Goal: Task Accomplishment & Management: Manage account settings

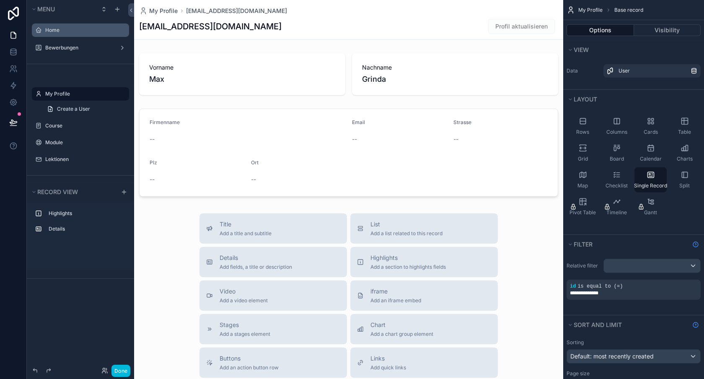
click at [62, 31] on label "Home" at bounding box center [84, 30] width 79 height 7
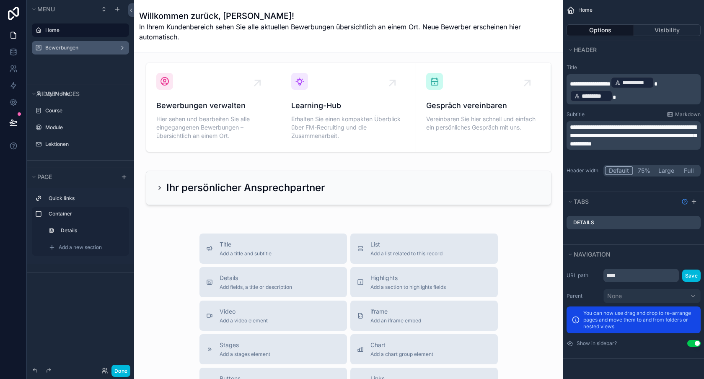
click at [70, 53] on div "Bewerbungen" at bounding box center [81, 47] width 94 height 13
click at [67, 50] on label "Bewerbungen" at bounding box center [78, 47] width 67 height 7
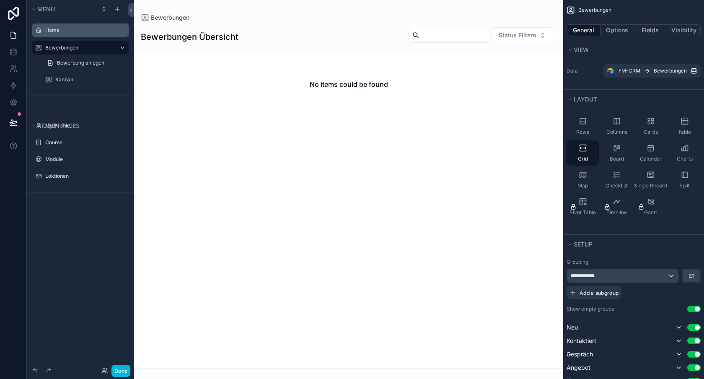
click at [60, 34] on div "Home" at bounding box center [86, 30] width 82 height 7
click at [103, 369] on icon at bounding box center [104, 369] width 2 height 2
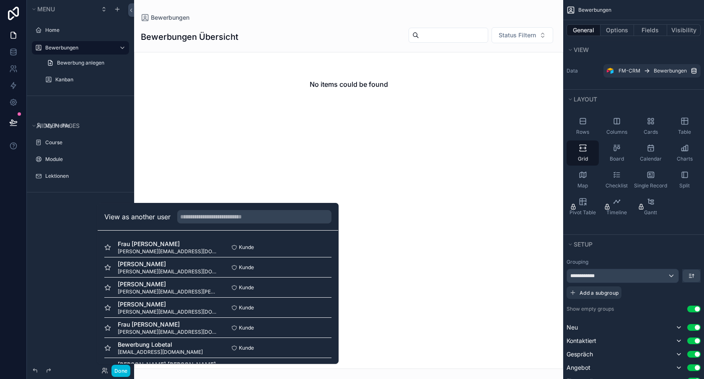
click at [225, 224] on div "View as another user" at bounding box center [218, 216] width 240 height 27
click at [222, 212] on input "text" at bounding box center [254, 216] width 154 height 13
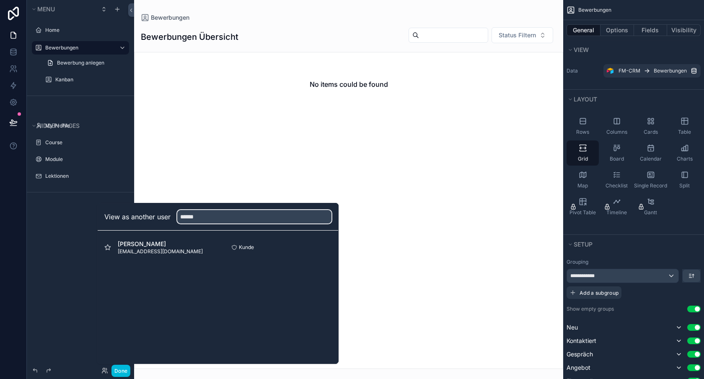
type input "******"
click at [0, 0] on button "Select" at bounding box center [0, 0] width 0 height 0
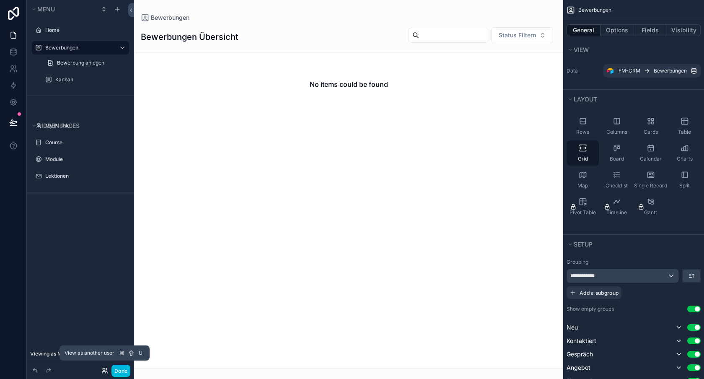
click at [106, 370] on icon at bounding box center [104, 370] width 7 height 7
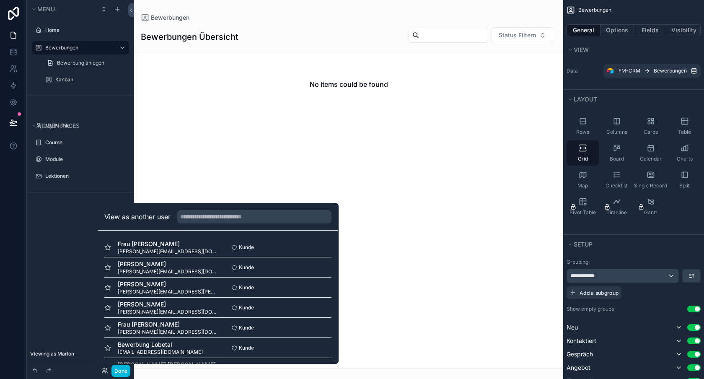
click at [0, 0] on button "Select" at bounding box center [0, 0] width 0 height 0
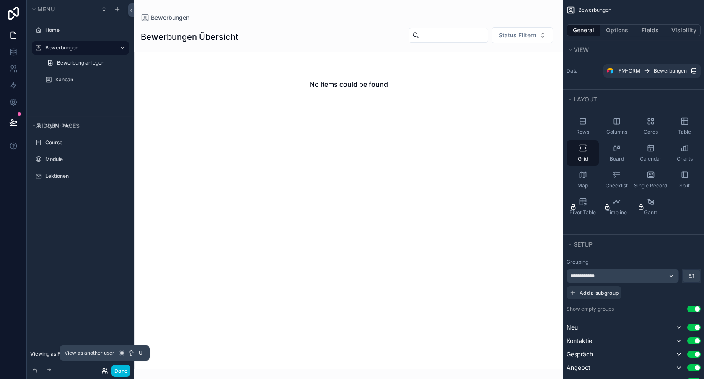
click at [103, 368] on icon at bounding box center [104, 370] width 7 height 7
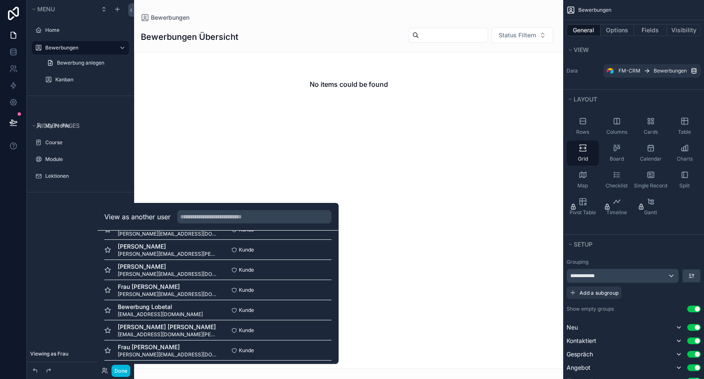
scroll to position [39, 0]
drag, startPoint x: 322, startPoint y: 287, endPoint x: 264, endPoint y: 334, distance: 74.8
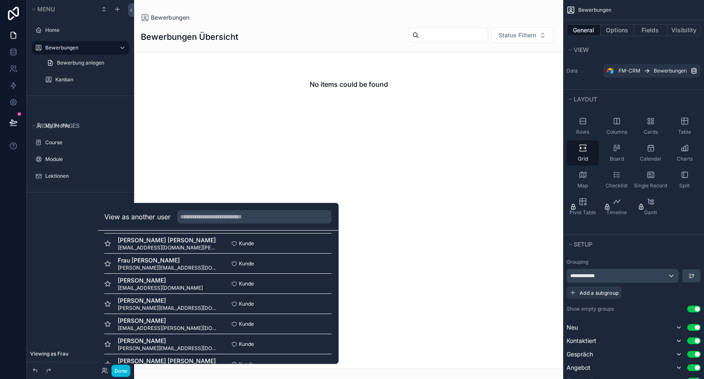
scroll to position [125, 0]
click at [0, 0] on button "Select" at bounding box center [0, 0] width 0 height 0
